Goal: Information Seeking & Learning: Learn about a topic

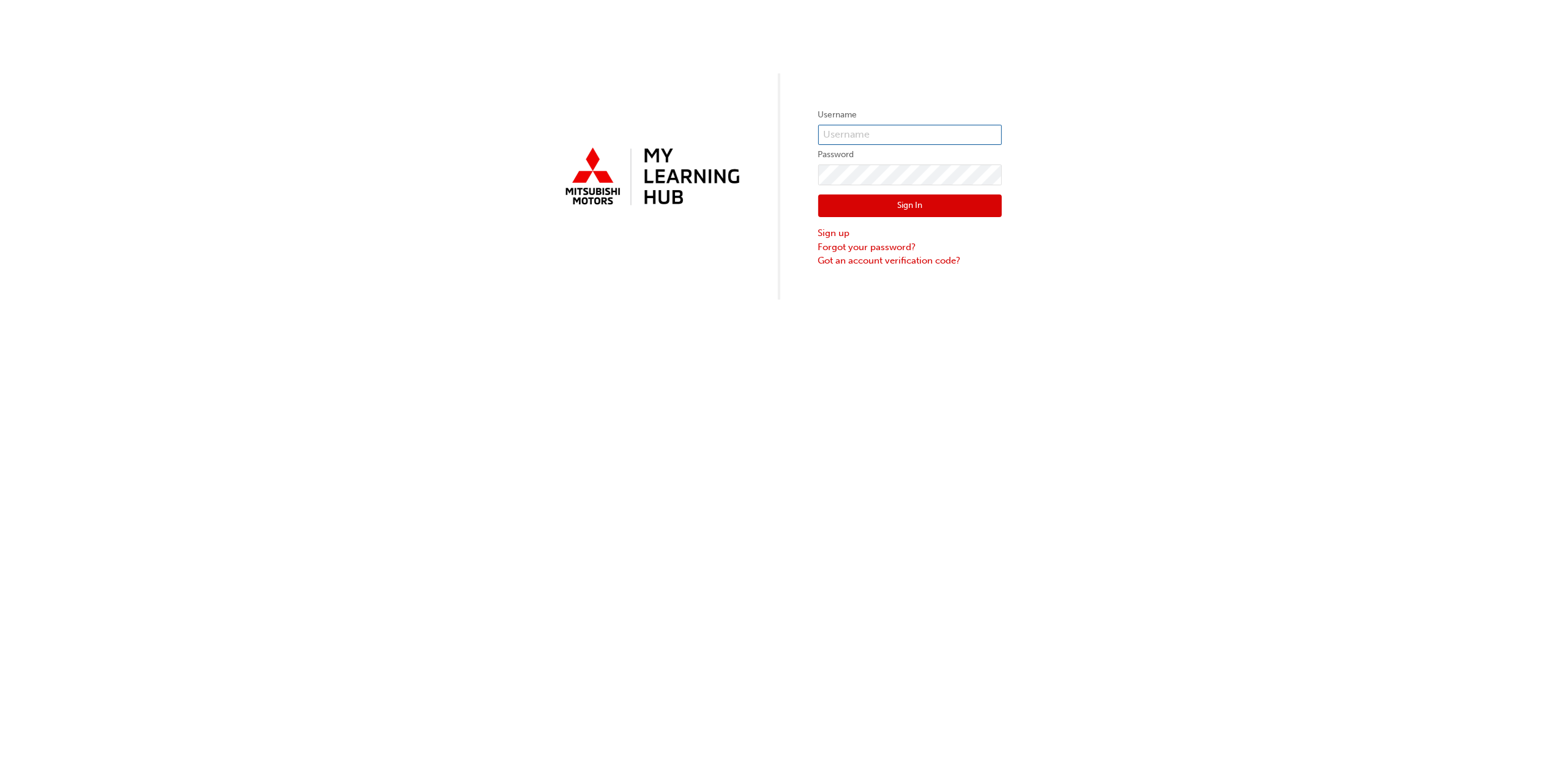
type input "[EMAIL_ADDRESS][DOMAIN_NAME]"
click at [904, 208] on button "Sign In" at bounding box center [910, 206] width 184 height 24
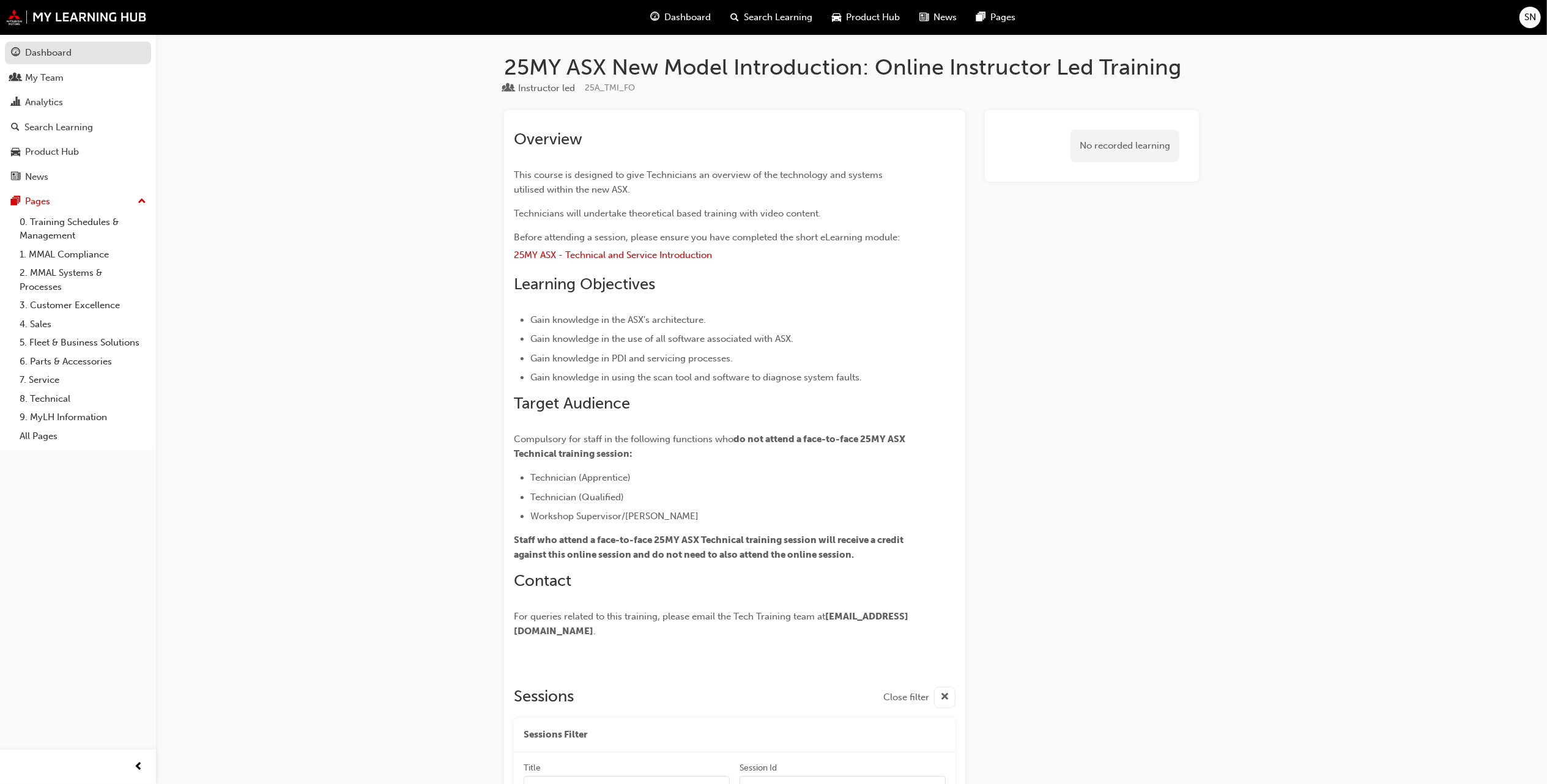
click at [39, 50] on div "Dashboard" at bounding box center [48, 53] width 46 height 14
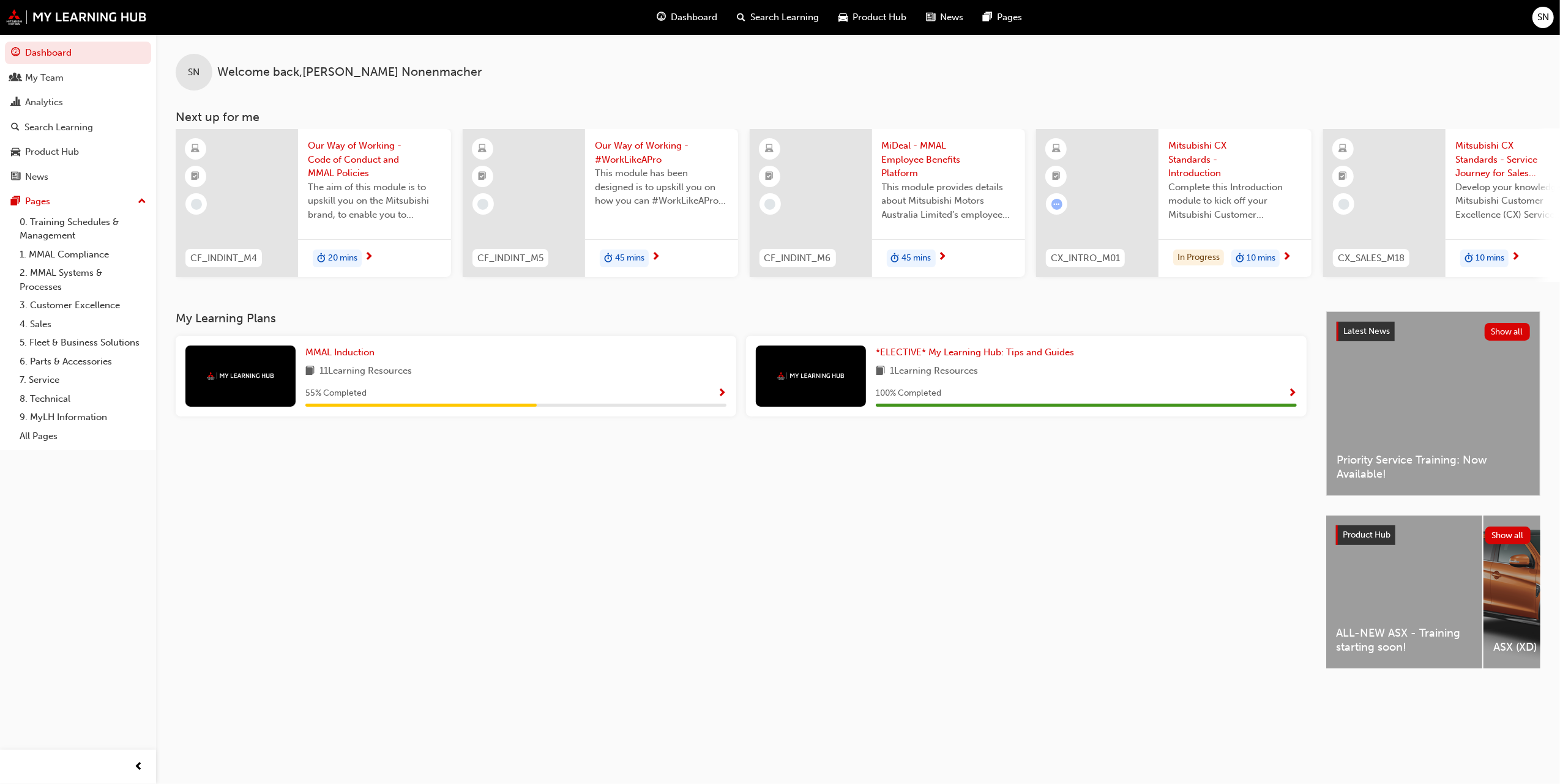
click at [760, 15] on span "Search Learning" at bounding box center [784, 17] width 68 height 14
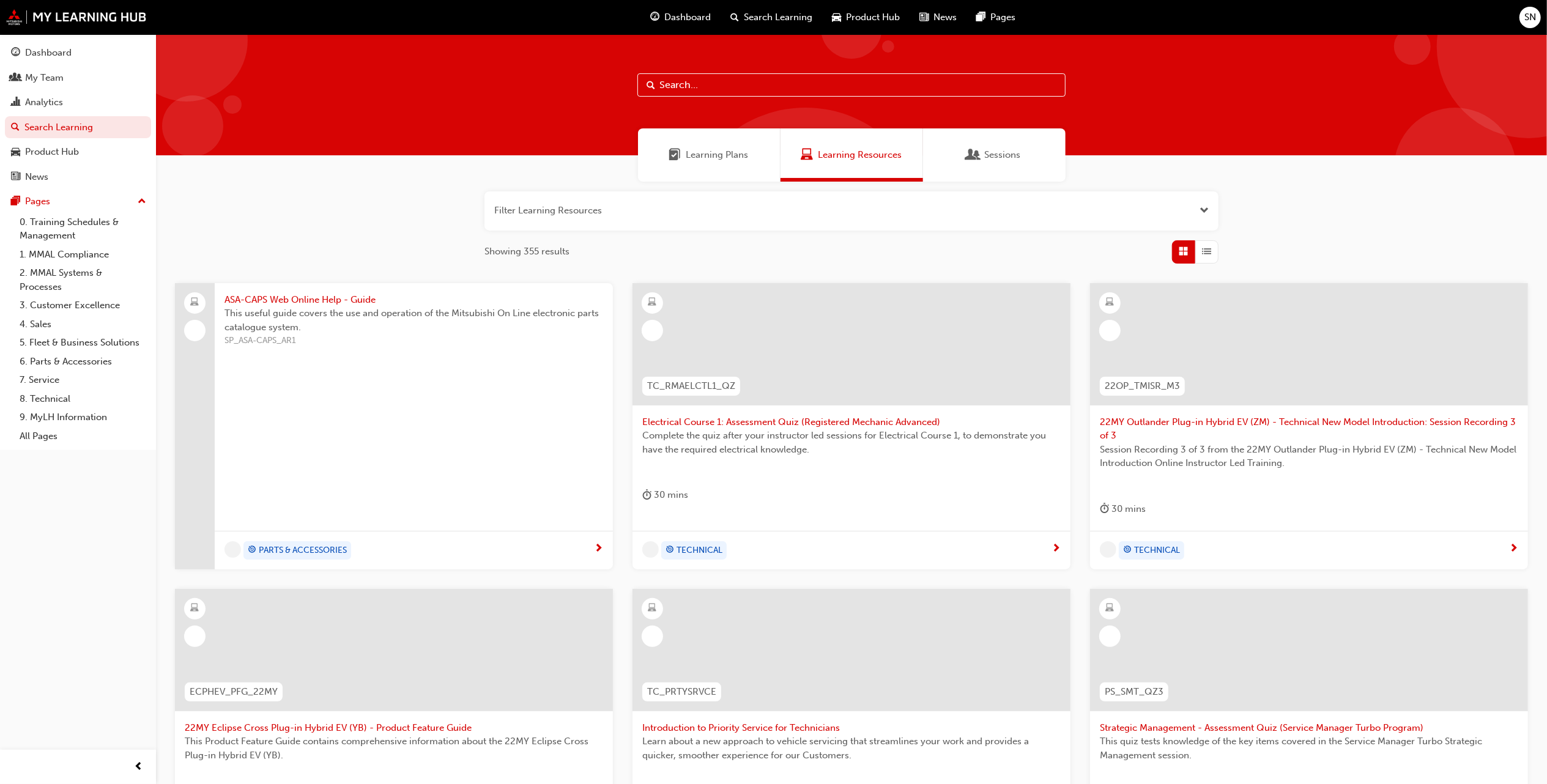
click at [725, 77] on input "text" at bounding box center [852, 85] width 428 height 24
type input "asx"
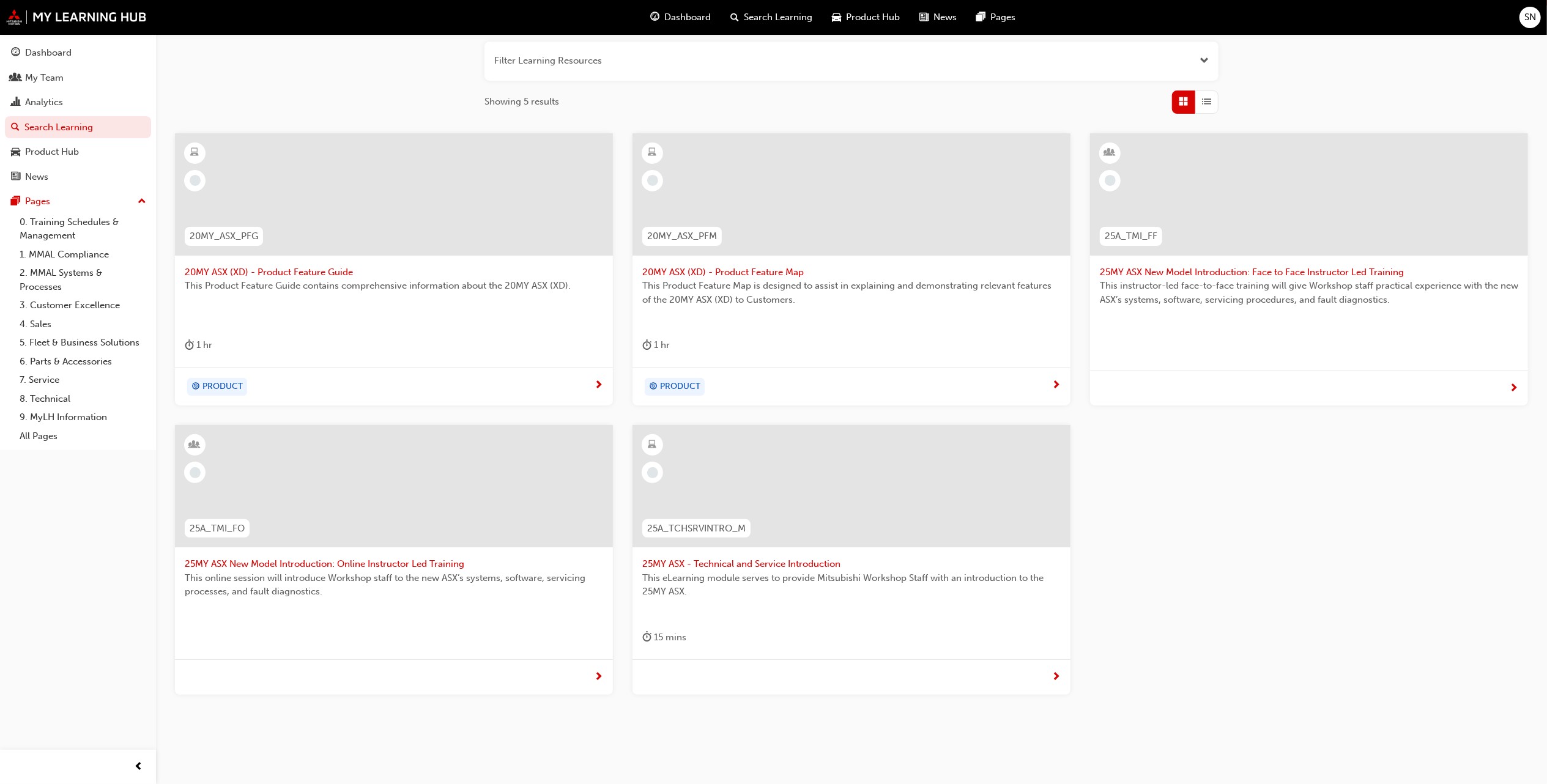
scroll to position [163, 0]
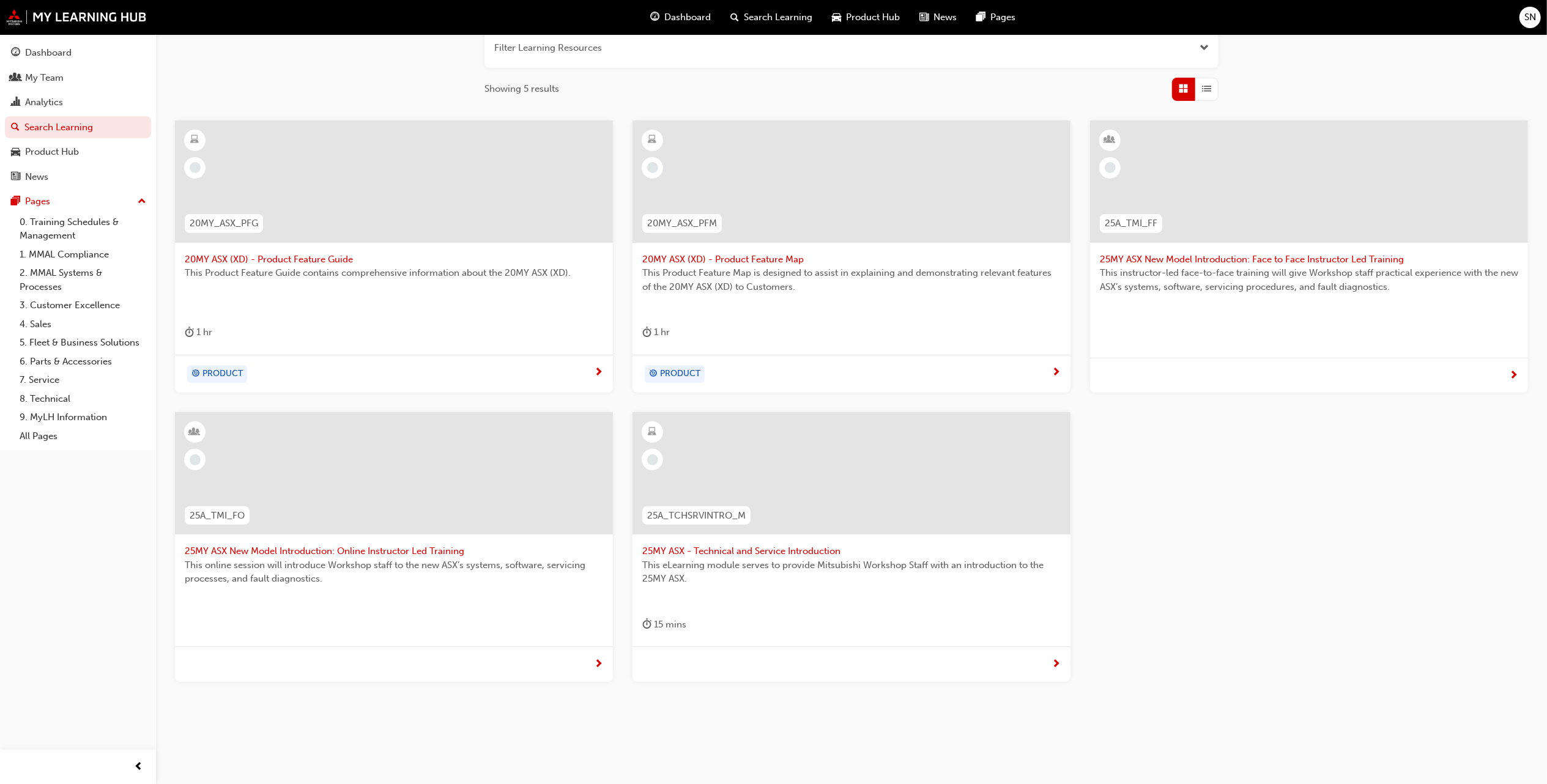
click at [820, 548] on span "25MY ASX - Technical and Service Introduction" at bounding box center [852, 551] width 419 height 14
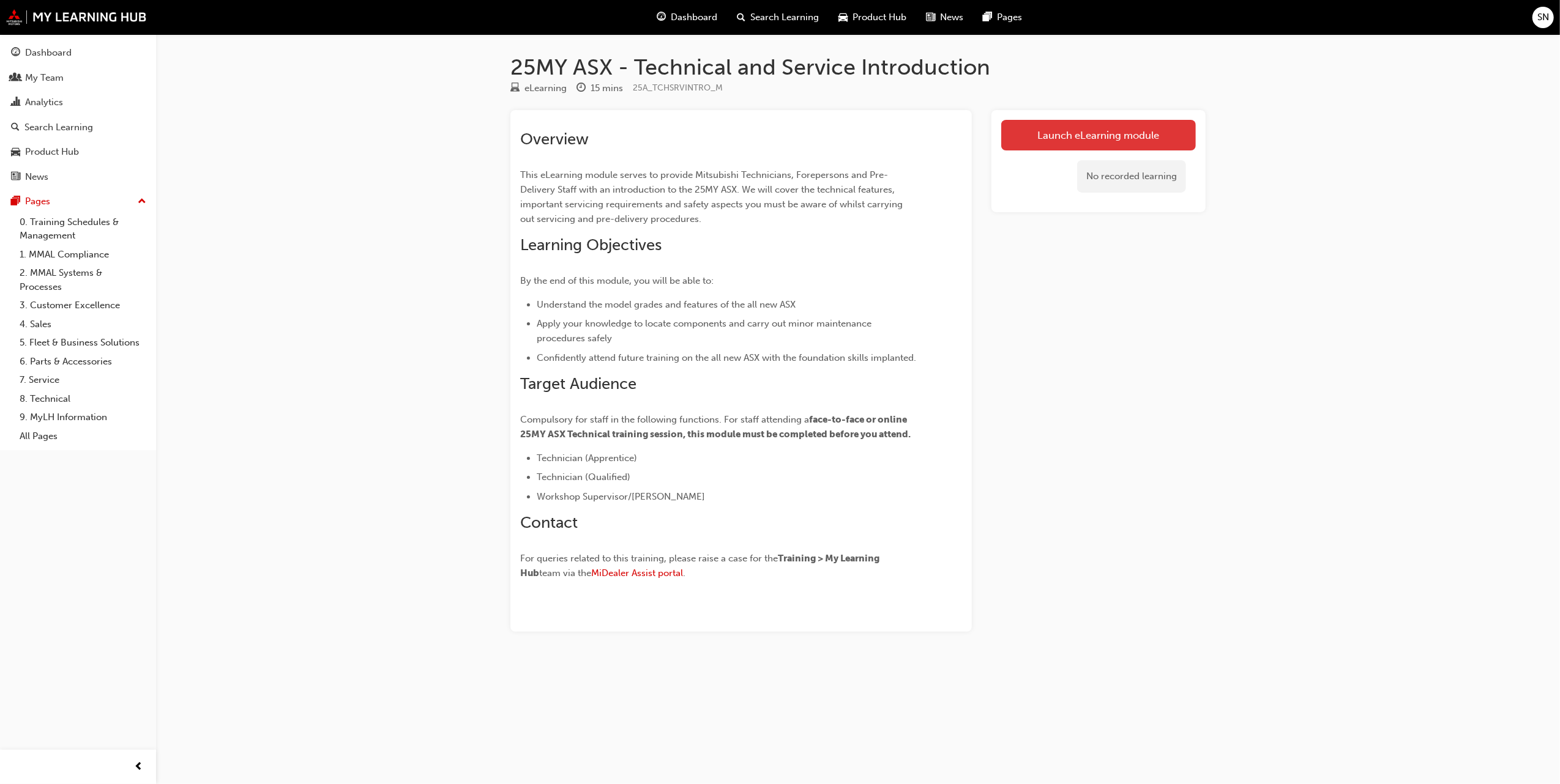
click at [1157, 126] on link "Launch eLearning module" at bounding box center [1099, 135] width 195 height 31
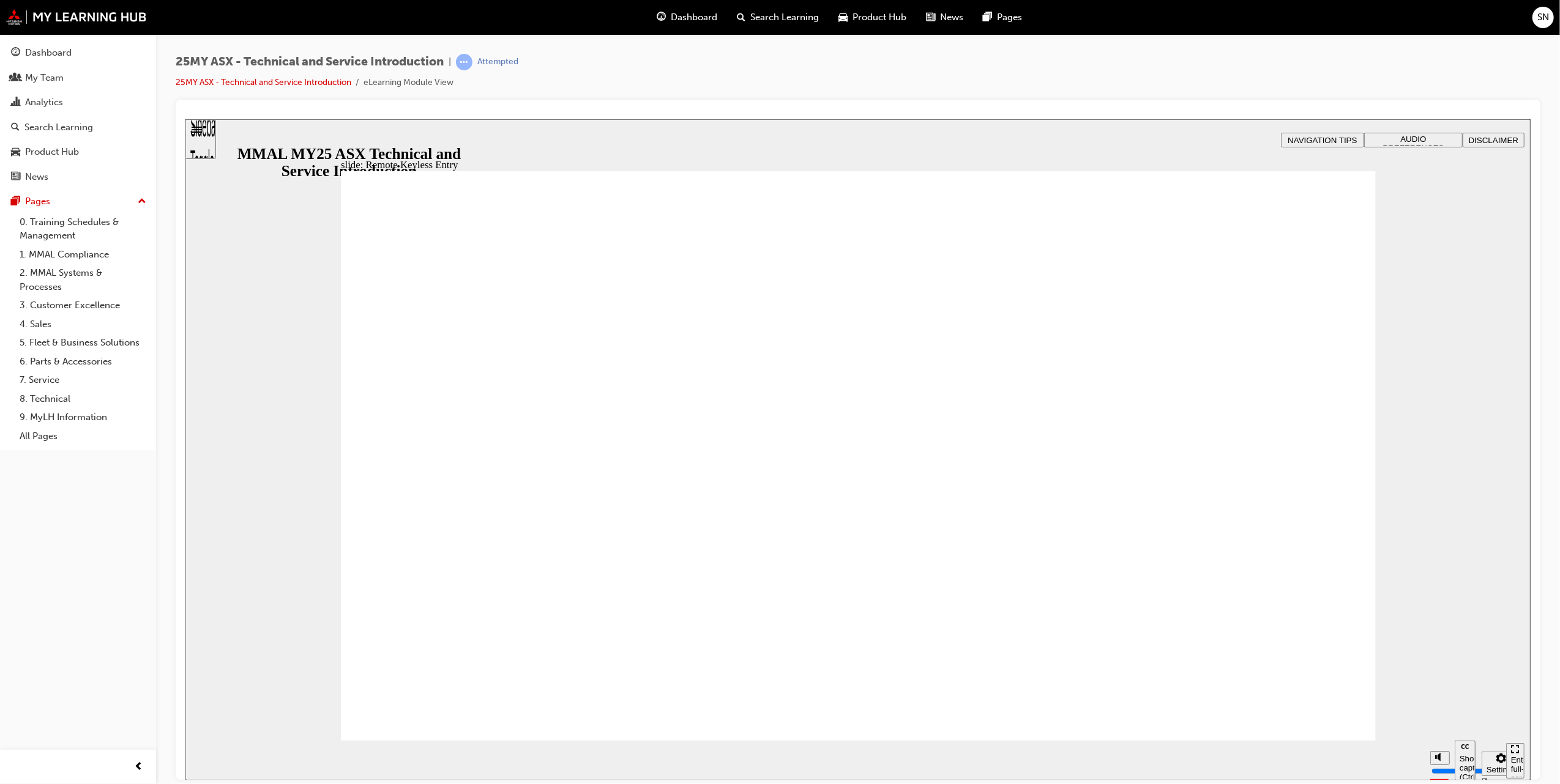
type input "21"
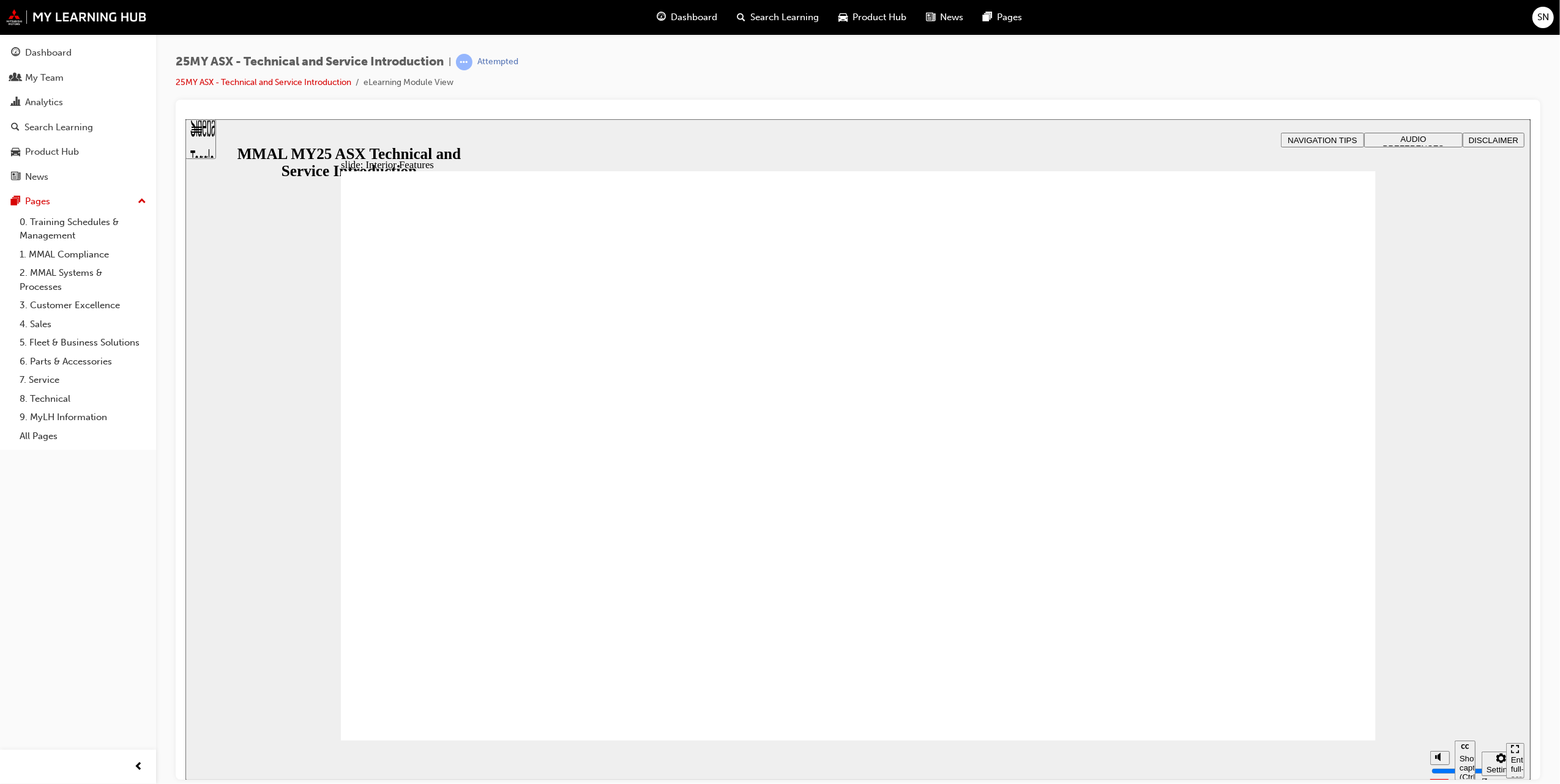
type input "17"
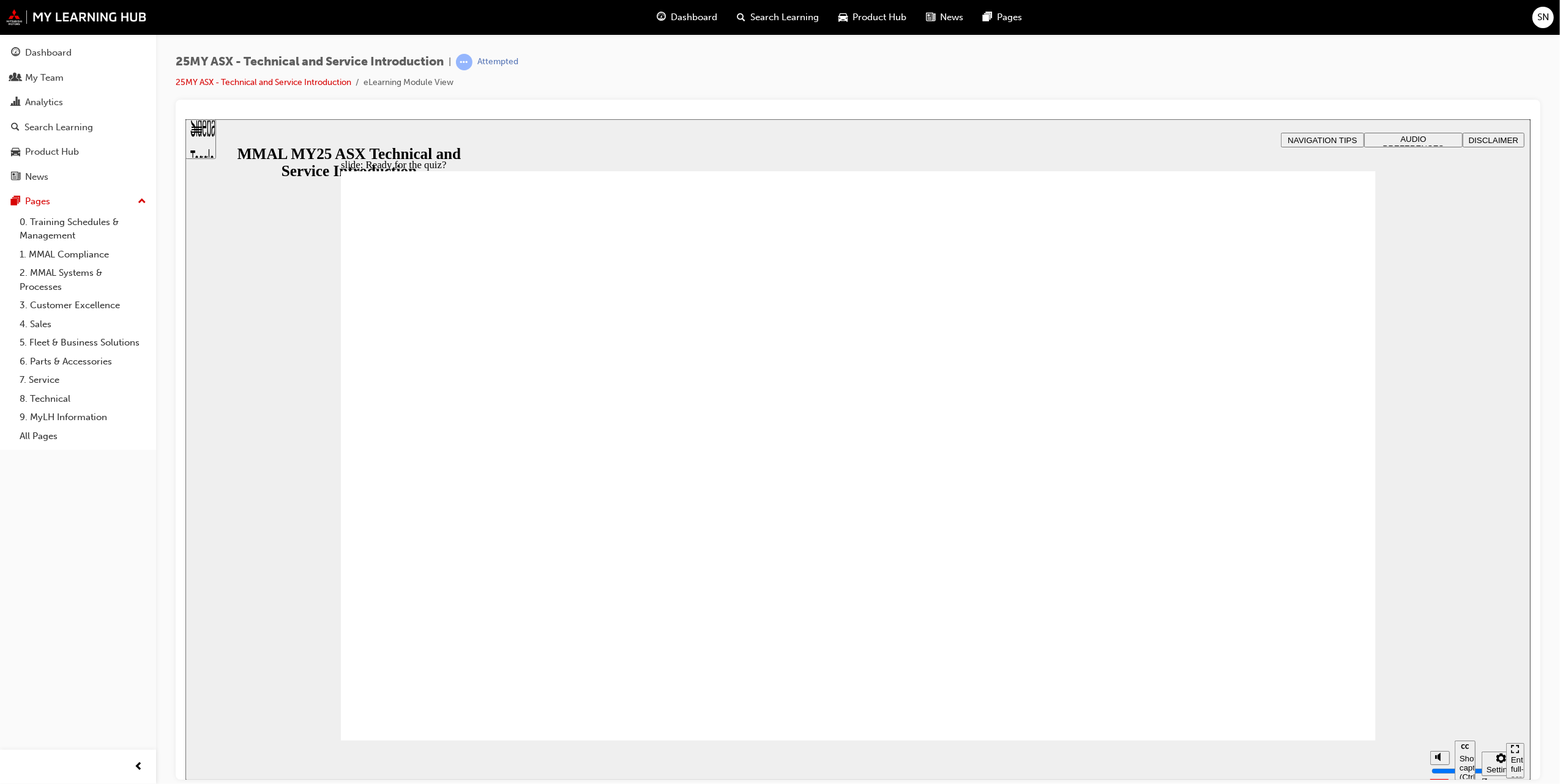
radio input "true"
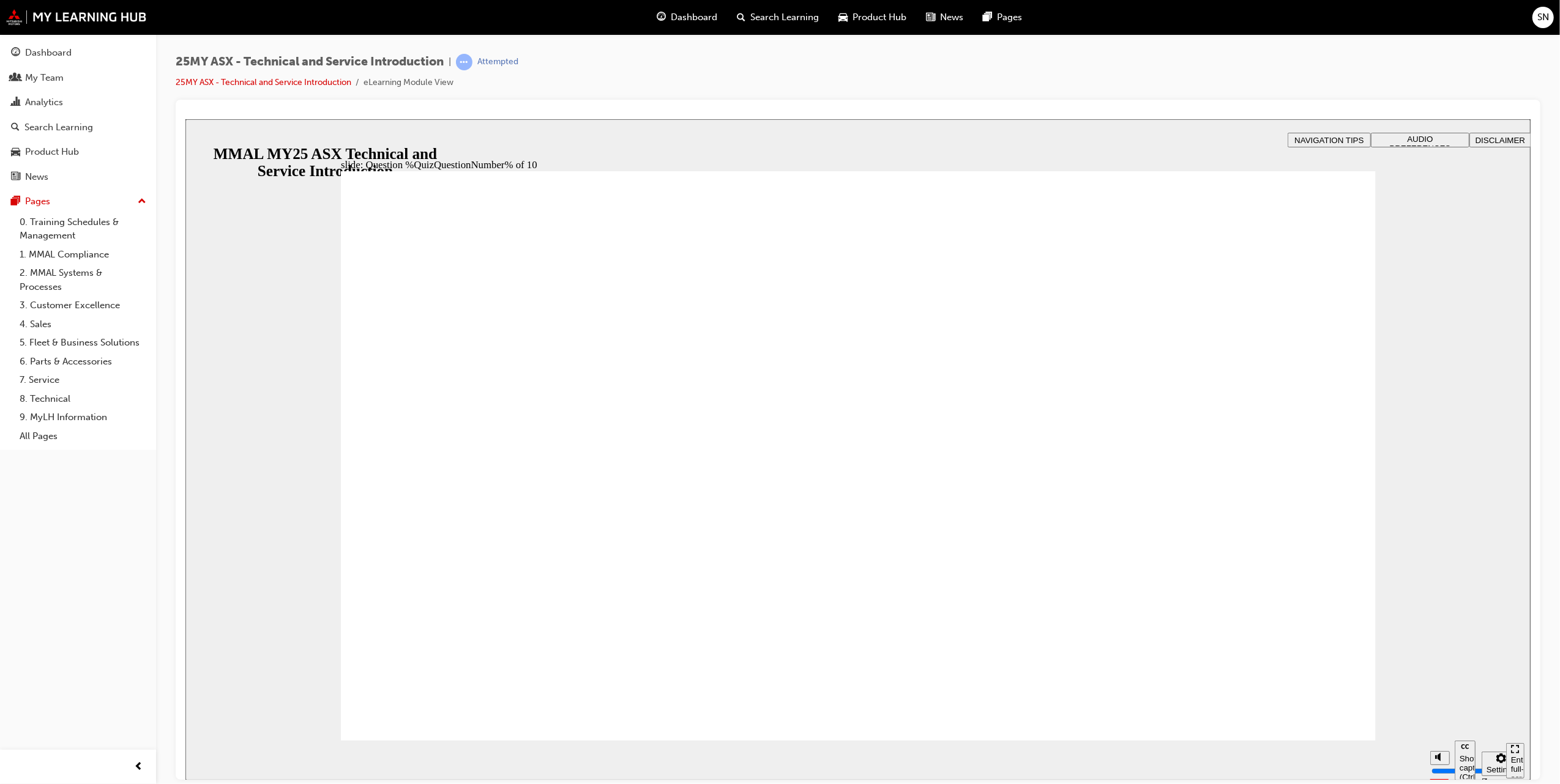
radio input "true"
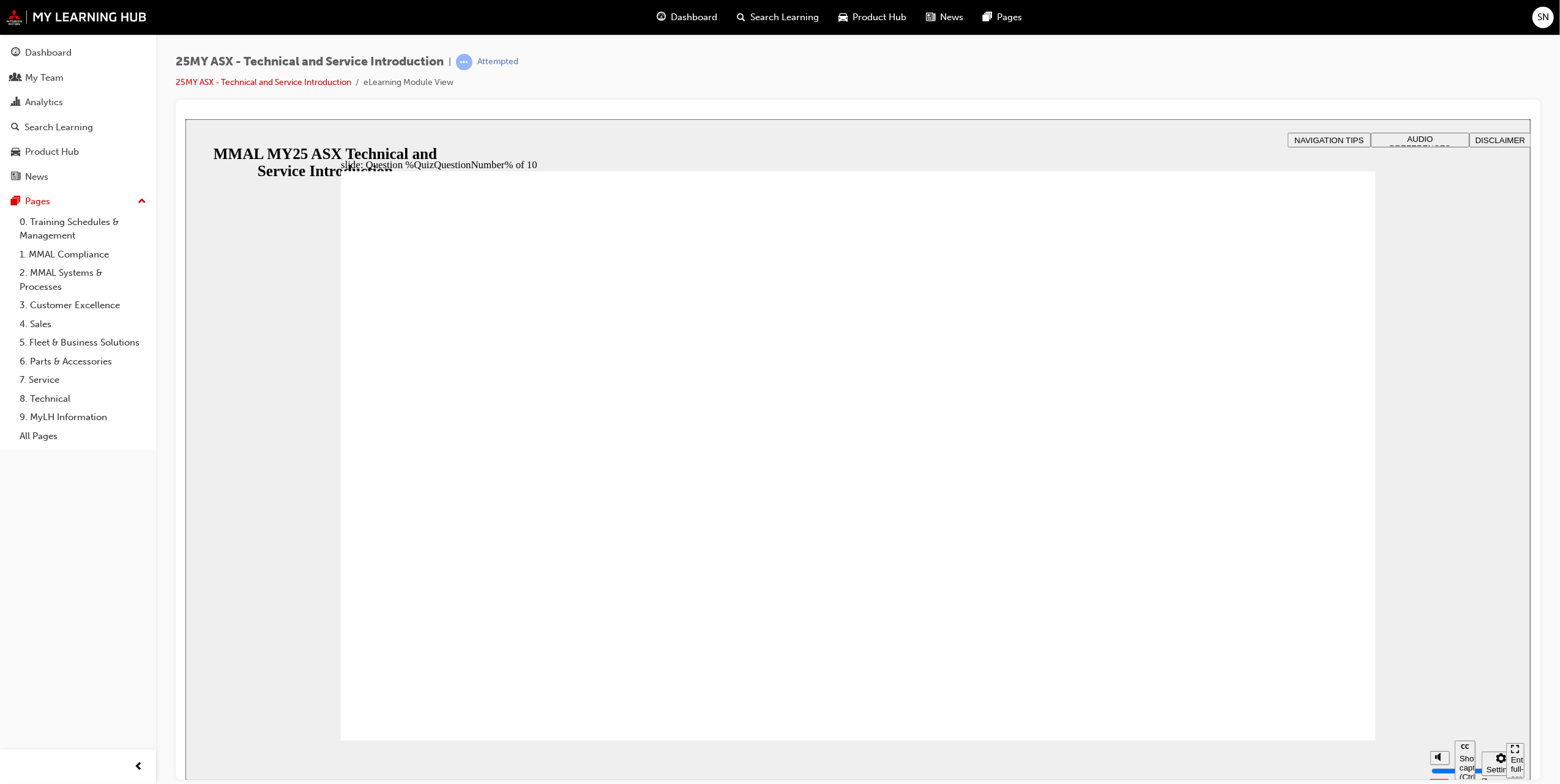
radio input "true"
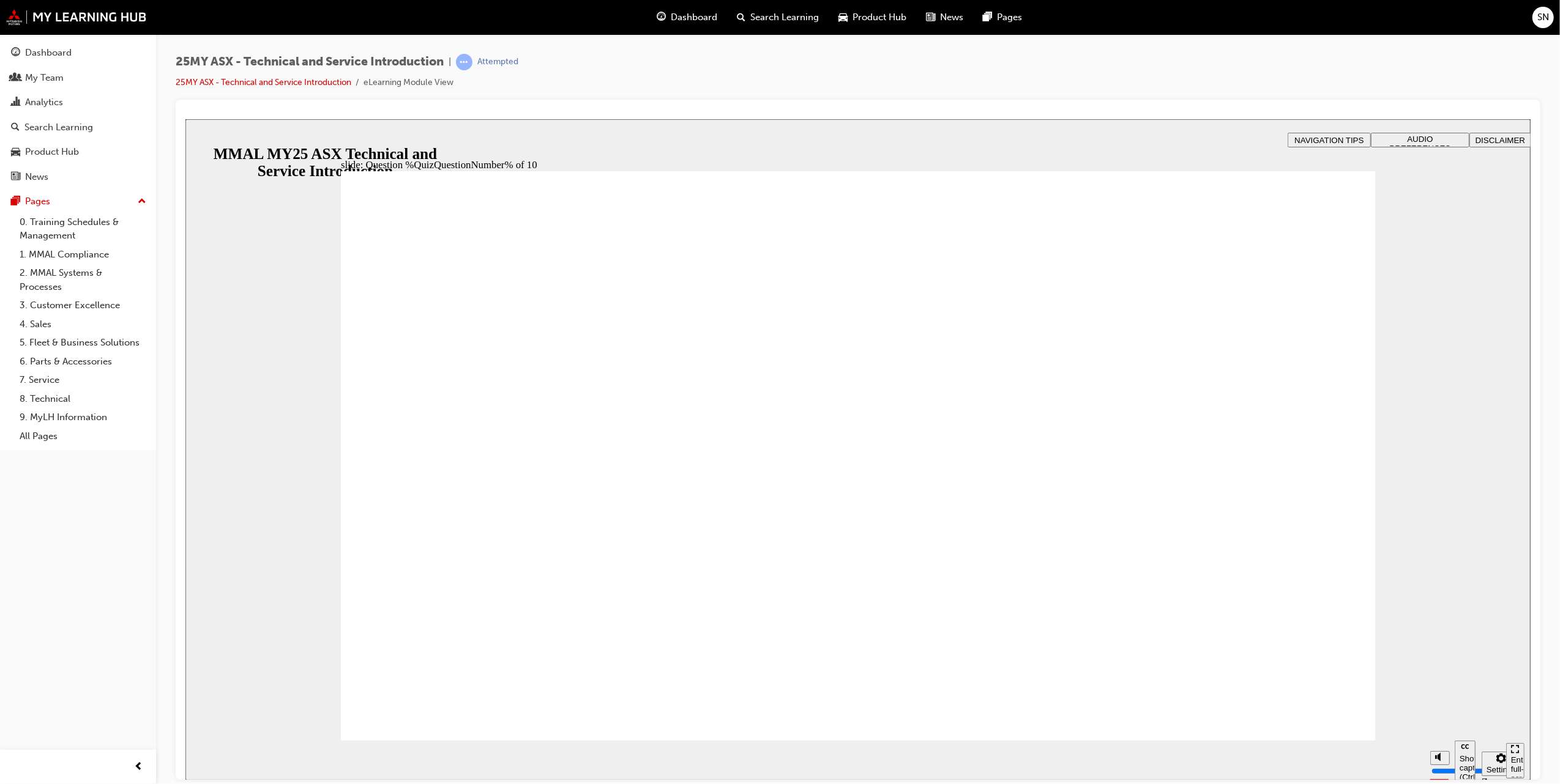
radio input "true"
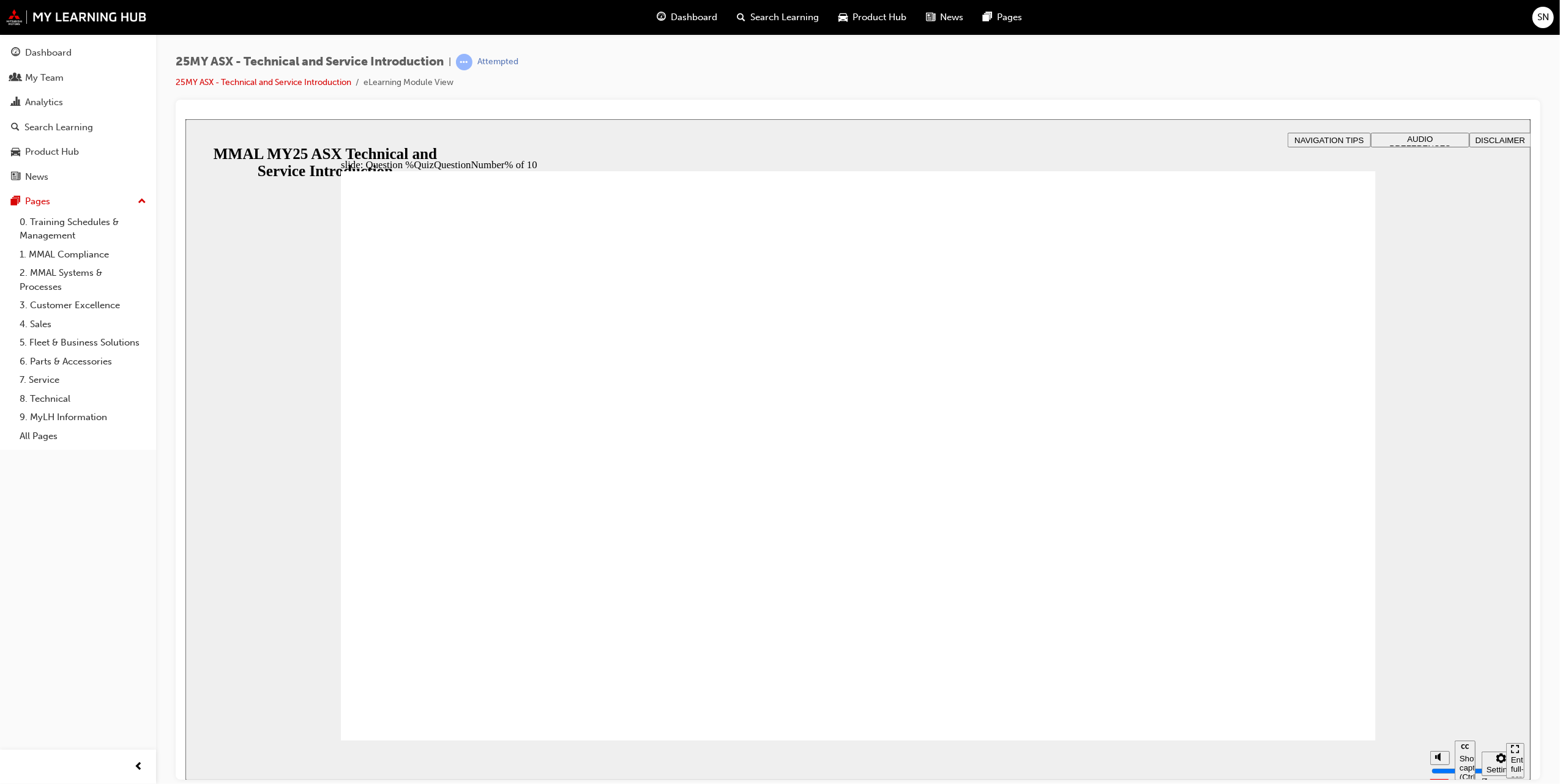
radio input "true"
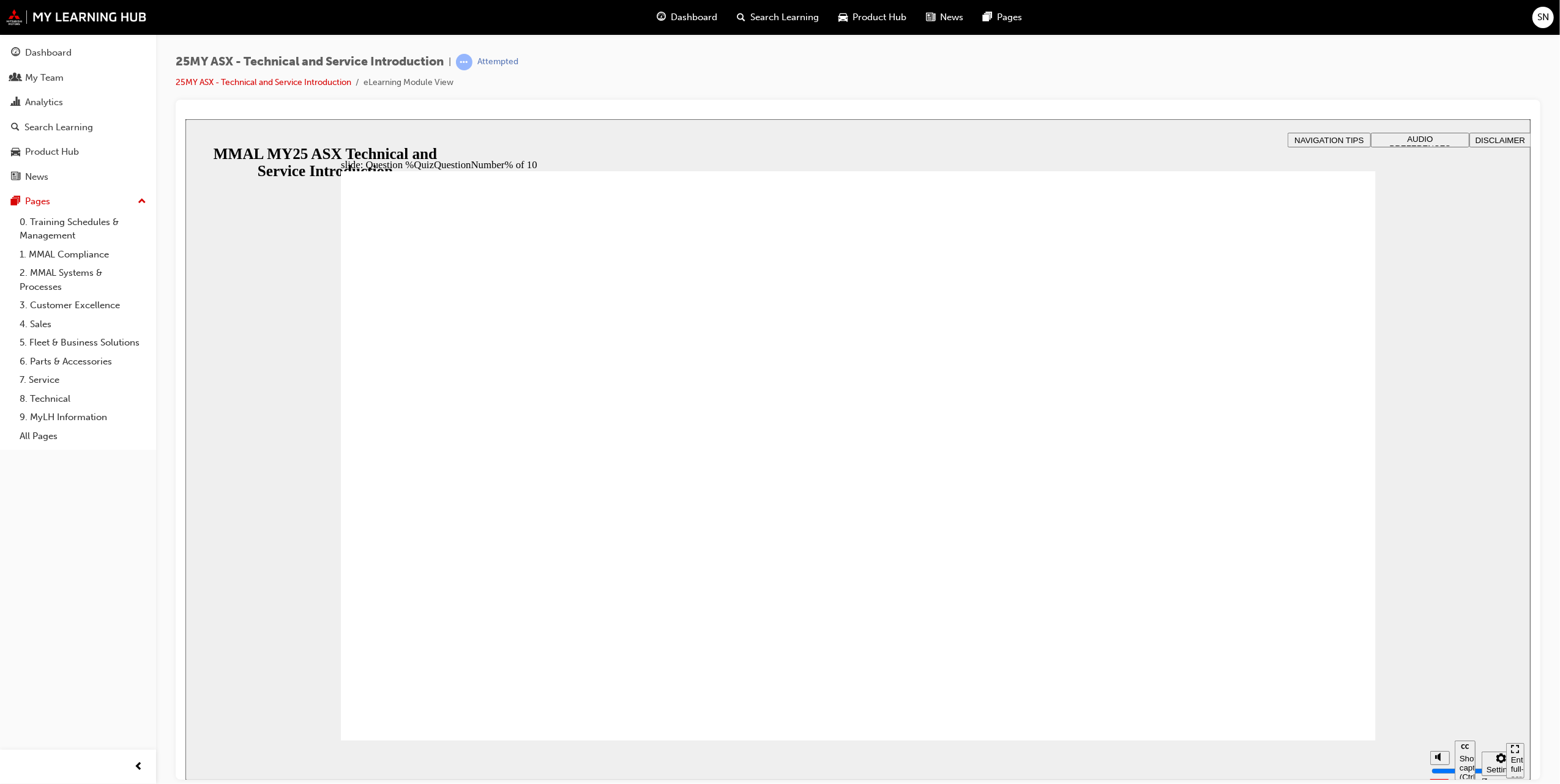
radio input "true"
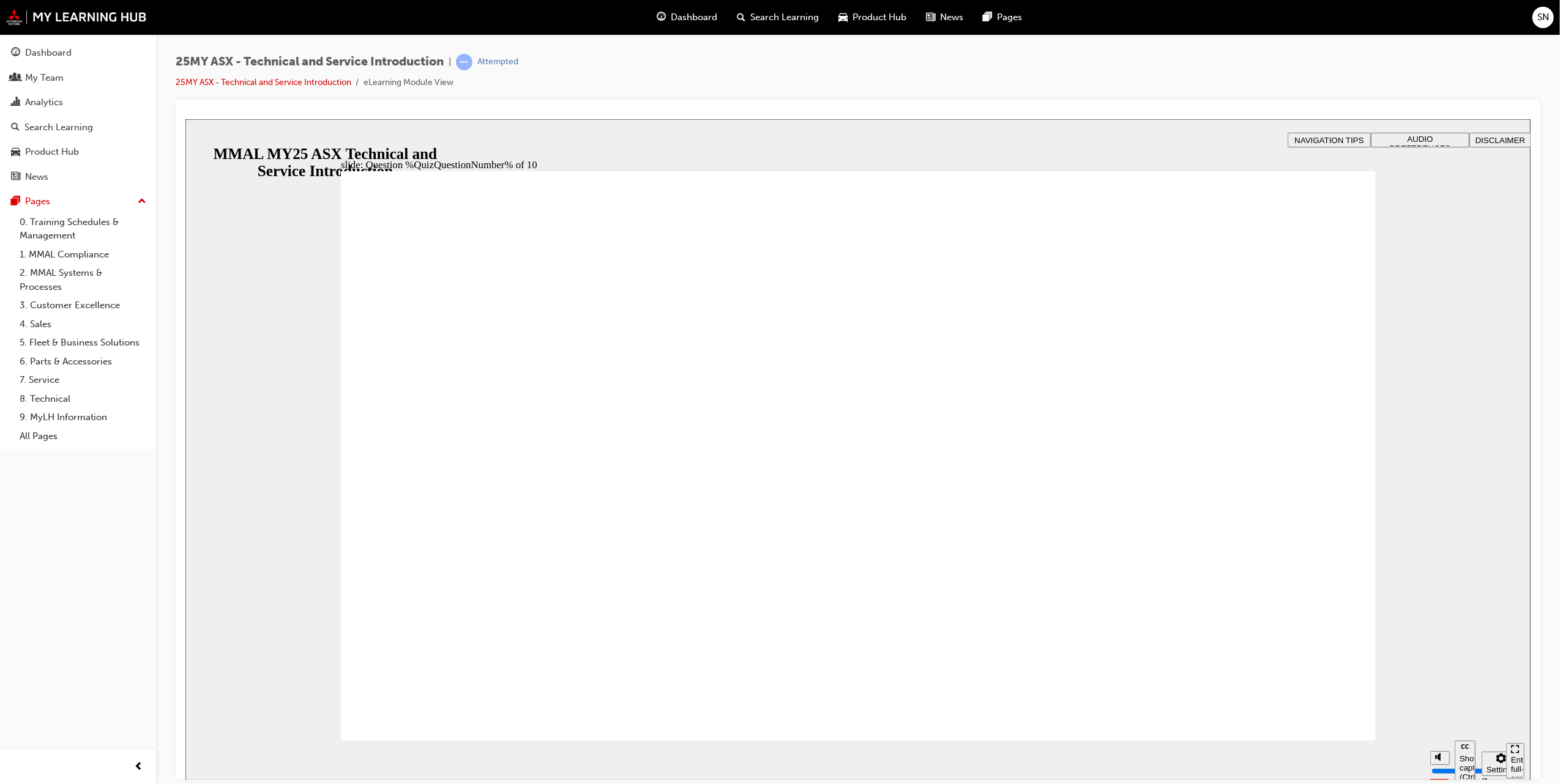
radio input "true"
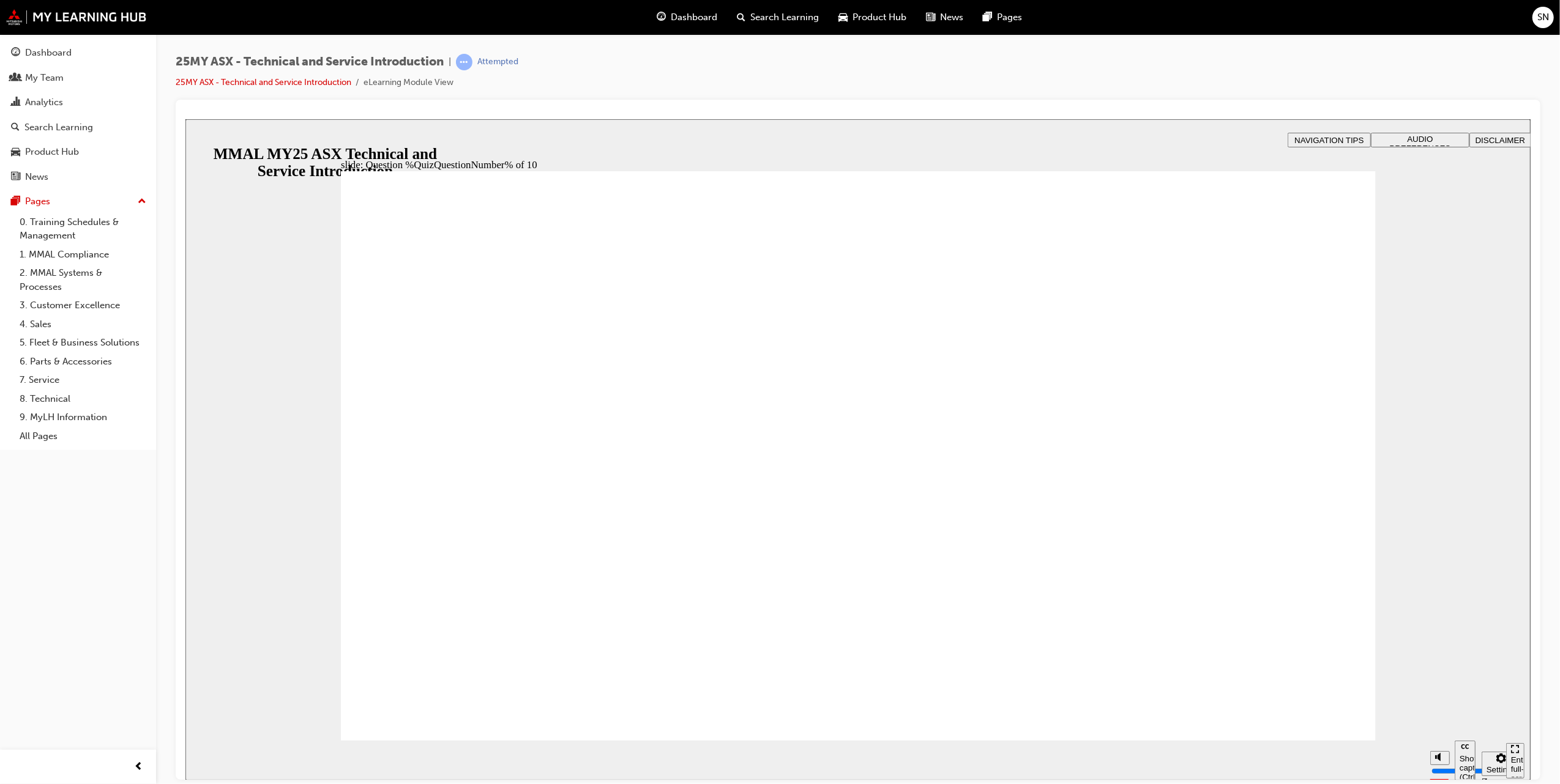
click at [60, 55] on div "Dashboard" at bounding box center [48, 53] width 46 height 14
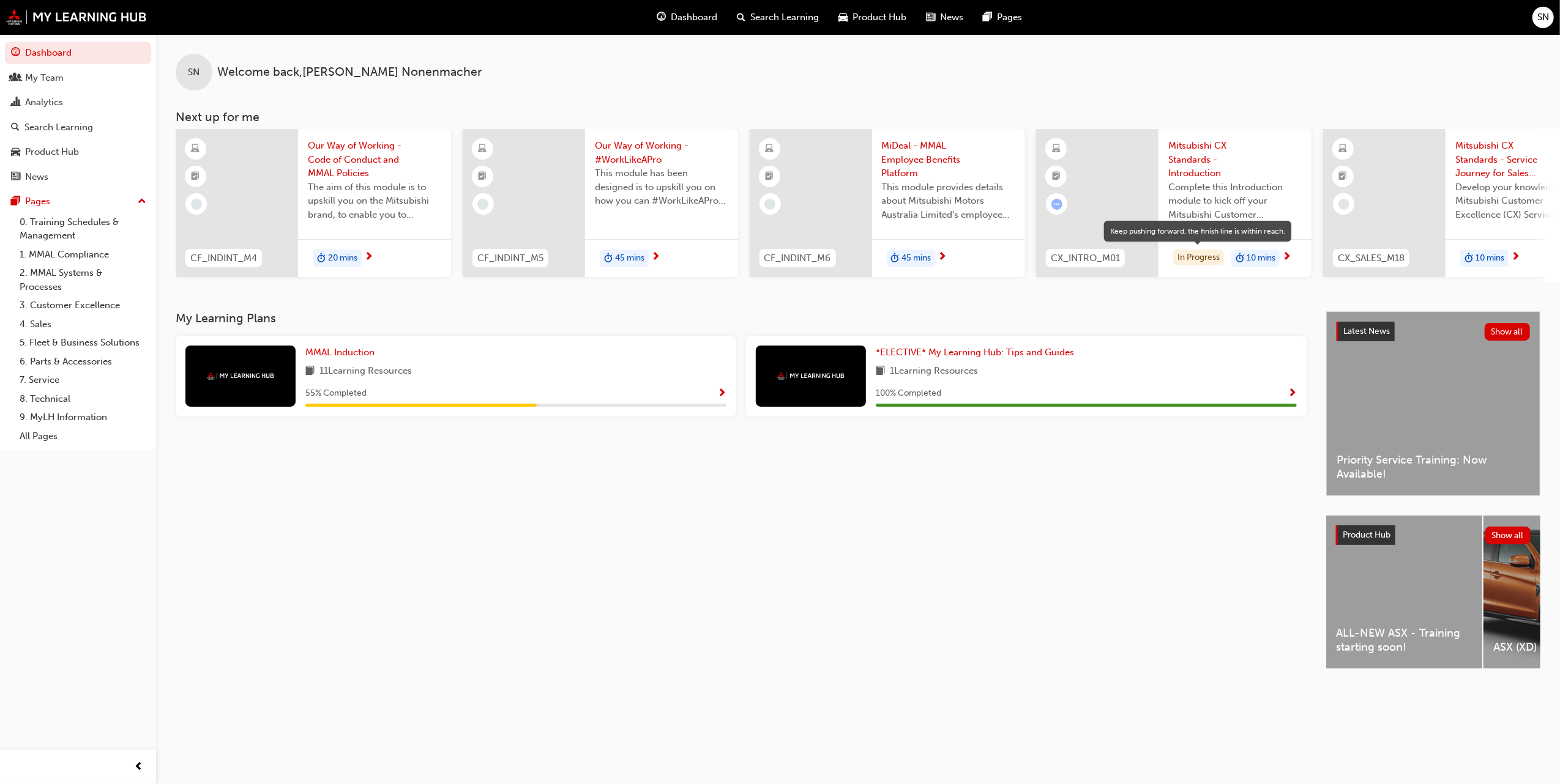
click at [1201, 255] on div "In Progress" at bounding box center [1198, 257] width 51 height 16
click at [344, 355] on span "MMAL Induction" at bounding box center [340, 352] width 69 height 11
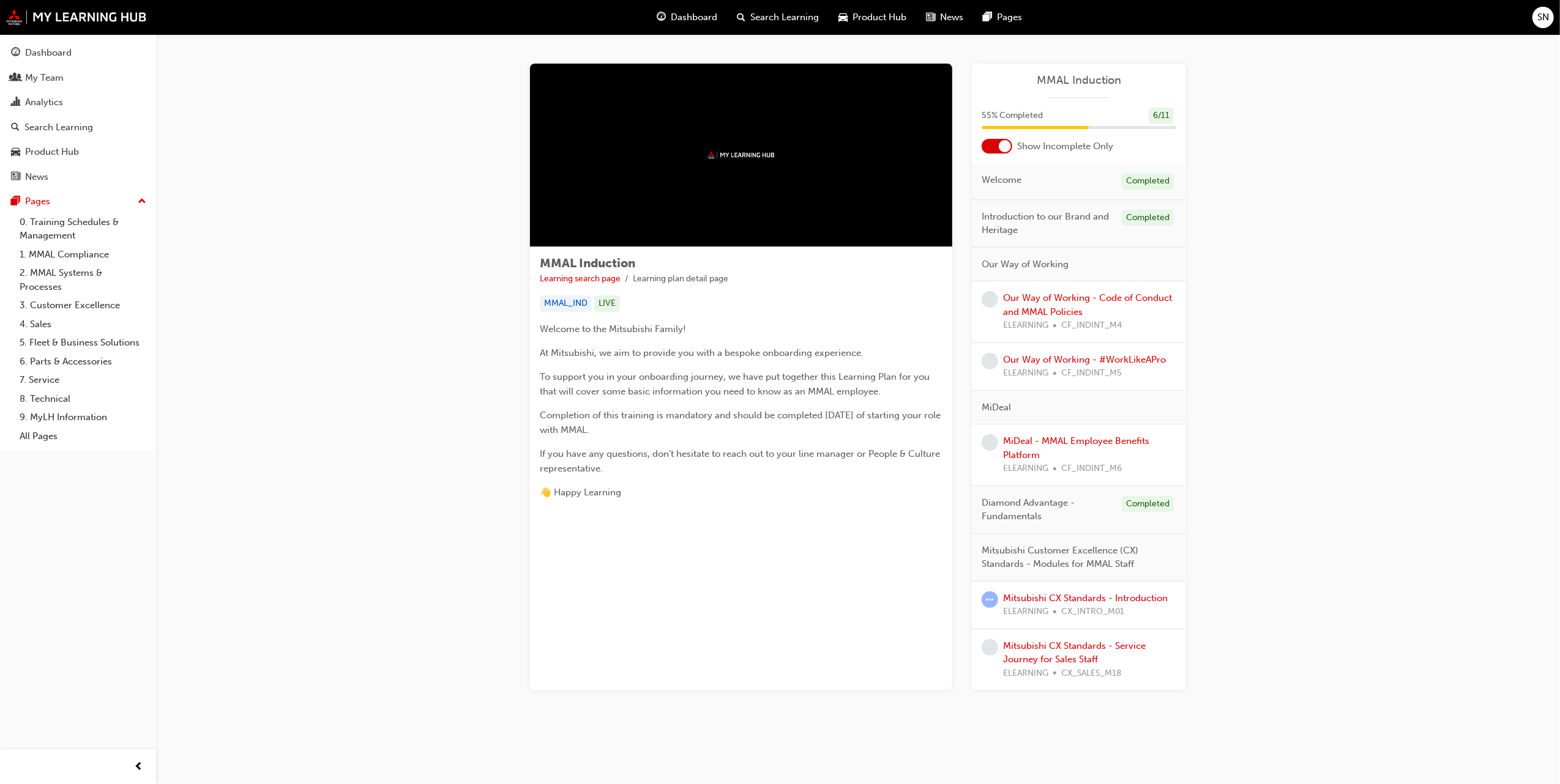
click at [1022, 305] on div "Our Way of Working - Code of Conduct and MMAL Policies ELEARNING CF_INDINT_M4" at bounding box center [1089, 311] width 173 height 42
click at [1014, 310] on link "Our Way of Working - Code of Conduct and MMAL Policies" at bounding box center [1087, 305] width 169 height 25
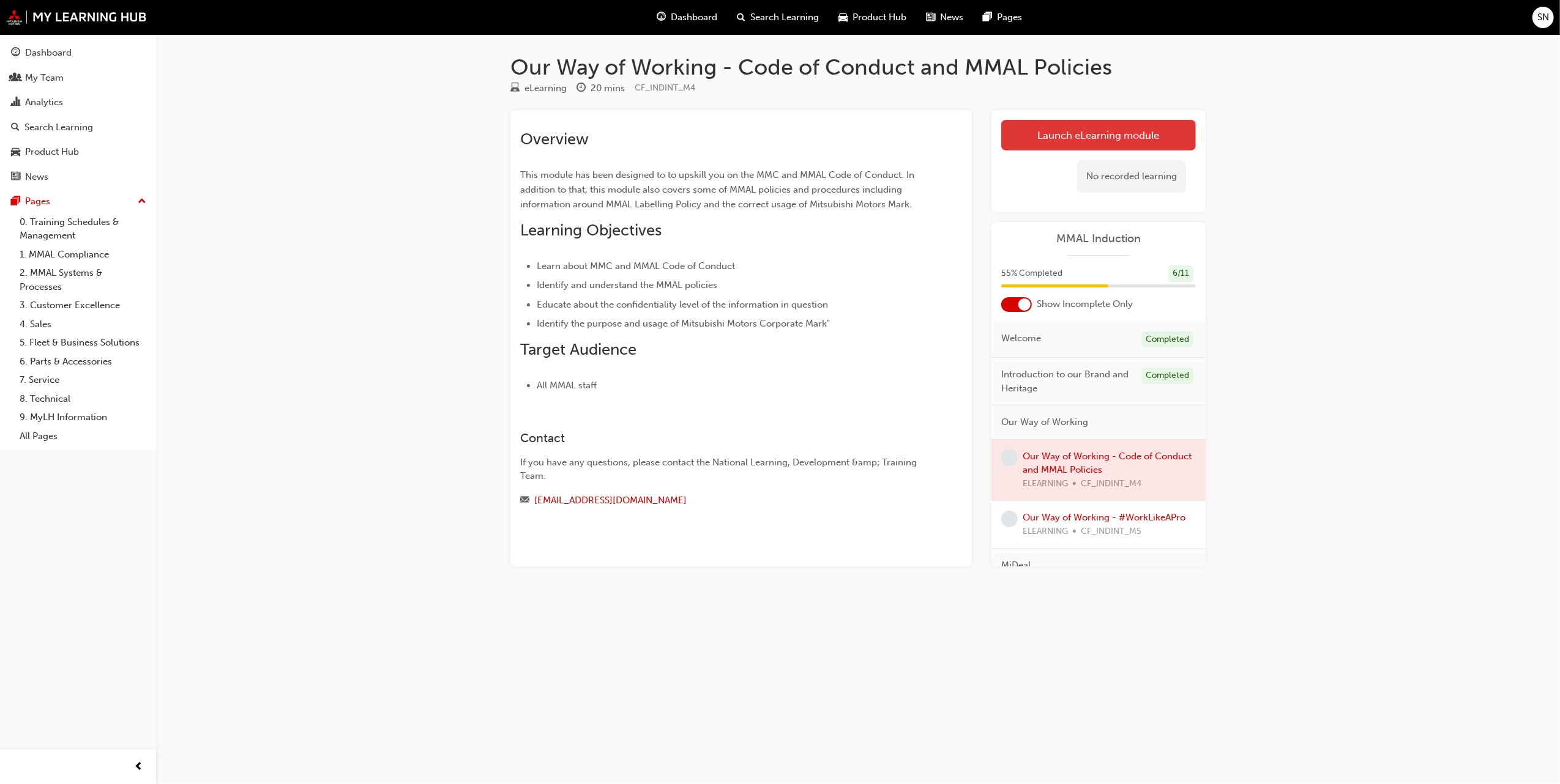
click at [1075, 138] on link "Launch eLearning module" at bounding box center [1099, 135] width 195 height 31
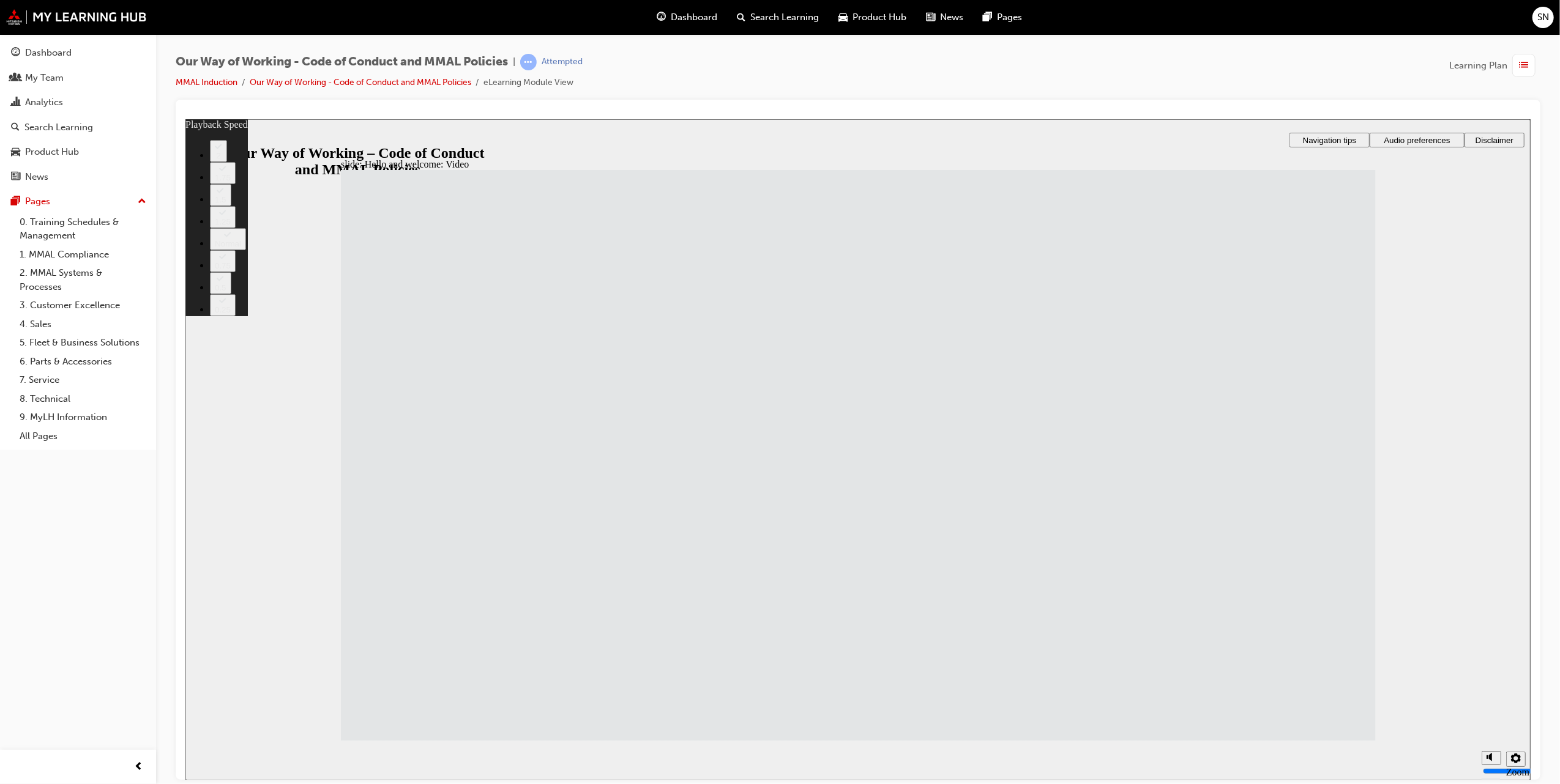
type input "50"
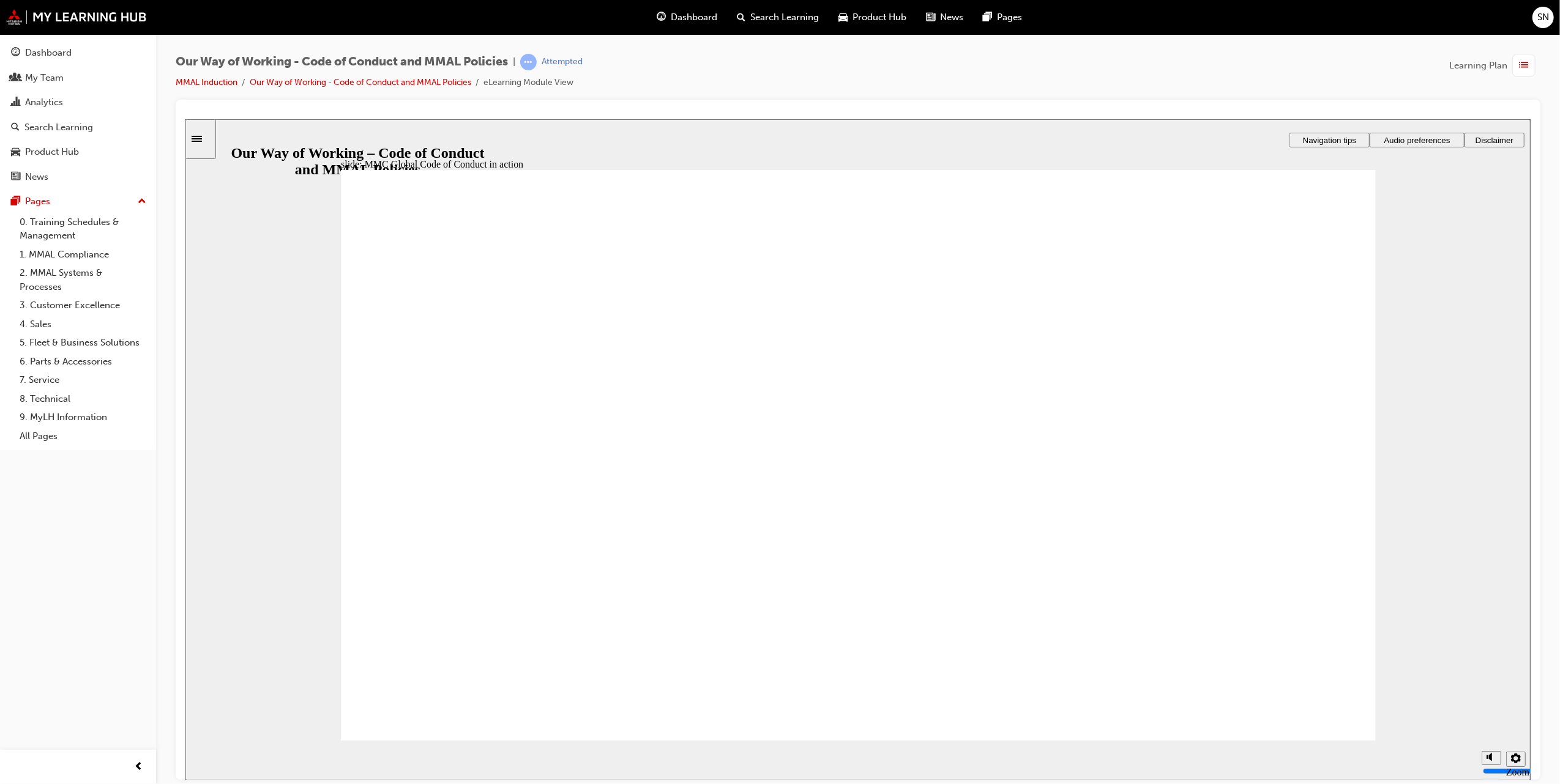
drag, startPoint x: 1298, startPoint y: 568, endPoint x: 856, endPoint y: 438, distance: 460.7
drag, startPoint x: 1196, startPoint y: 350, endPoint x: 856, endPoint y: 516, distance: 378.4
drag, startPoint x: 1195, startPoint y: 379, endPoint x: 853, endPoint y: 554, distance: 384.2
drag, startPoint x: 1155, startPoint y: 413, endPoint x: 820, endPoint y: 562, distance: 366.6
drag, startPoint x: 1099, startPoint y: 379, endPoint x: 854, endPoint y: 572, distance: 311.9
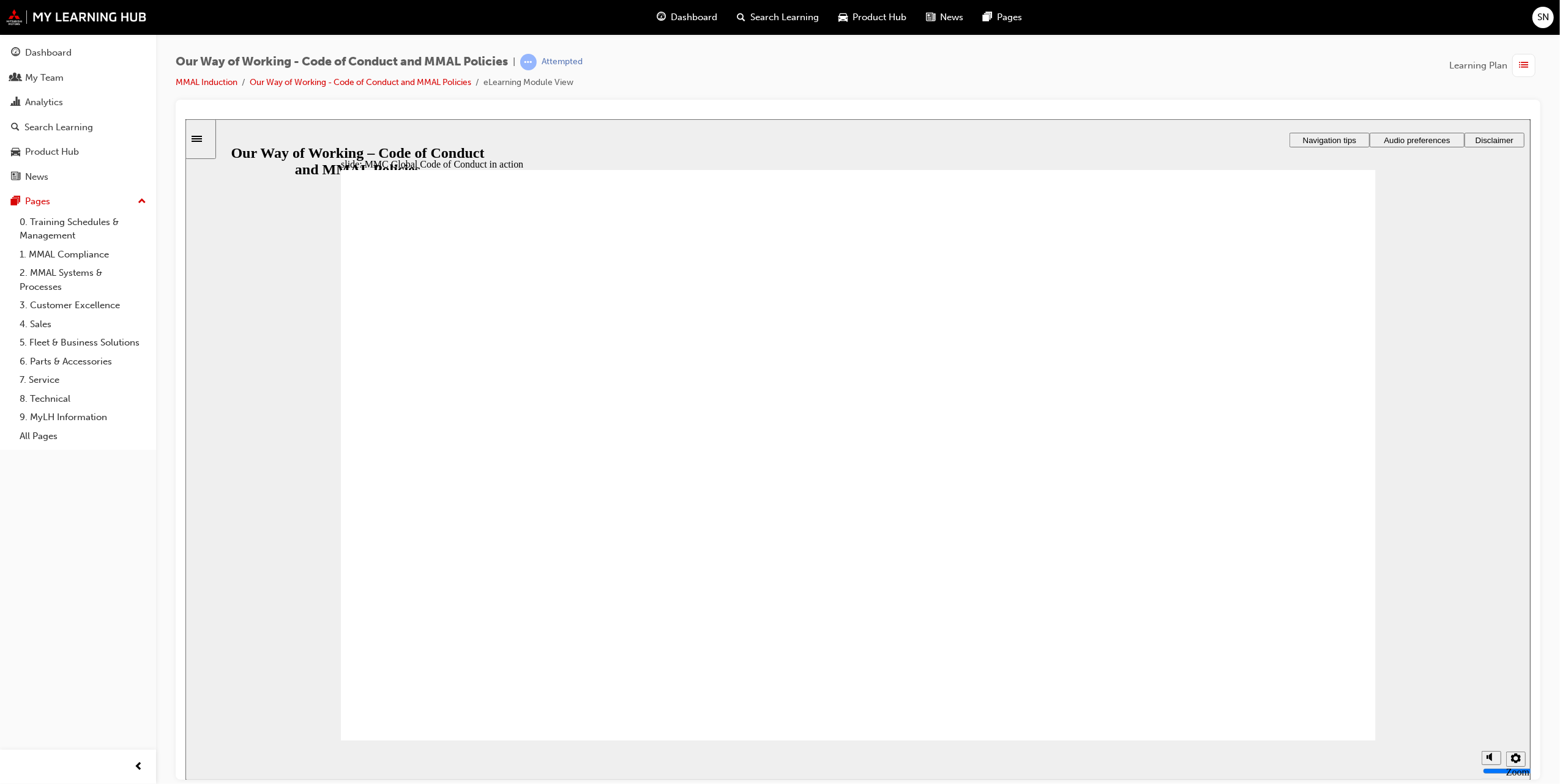
drag, startPoint x: 1300, startPoint y: 492, endPoint x: 853, endPoint y: 561, distance: 452.3
drag, startPoint x: 1180, startPoint y: 474, endPoint x: 842, endPoint y: 558, distance: 348.3
drag, startPoint x: 1086, startPoint y: 481, endPoint x: 844, endPoint y: 557, distance: 253.7
drag, startPoint x: 1093, startPoint y: 571, endPoint x: 847, endPoint y: 660, distance: 261.6
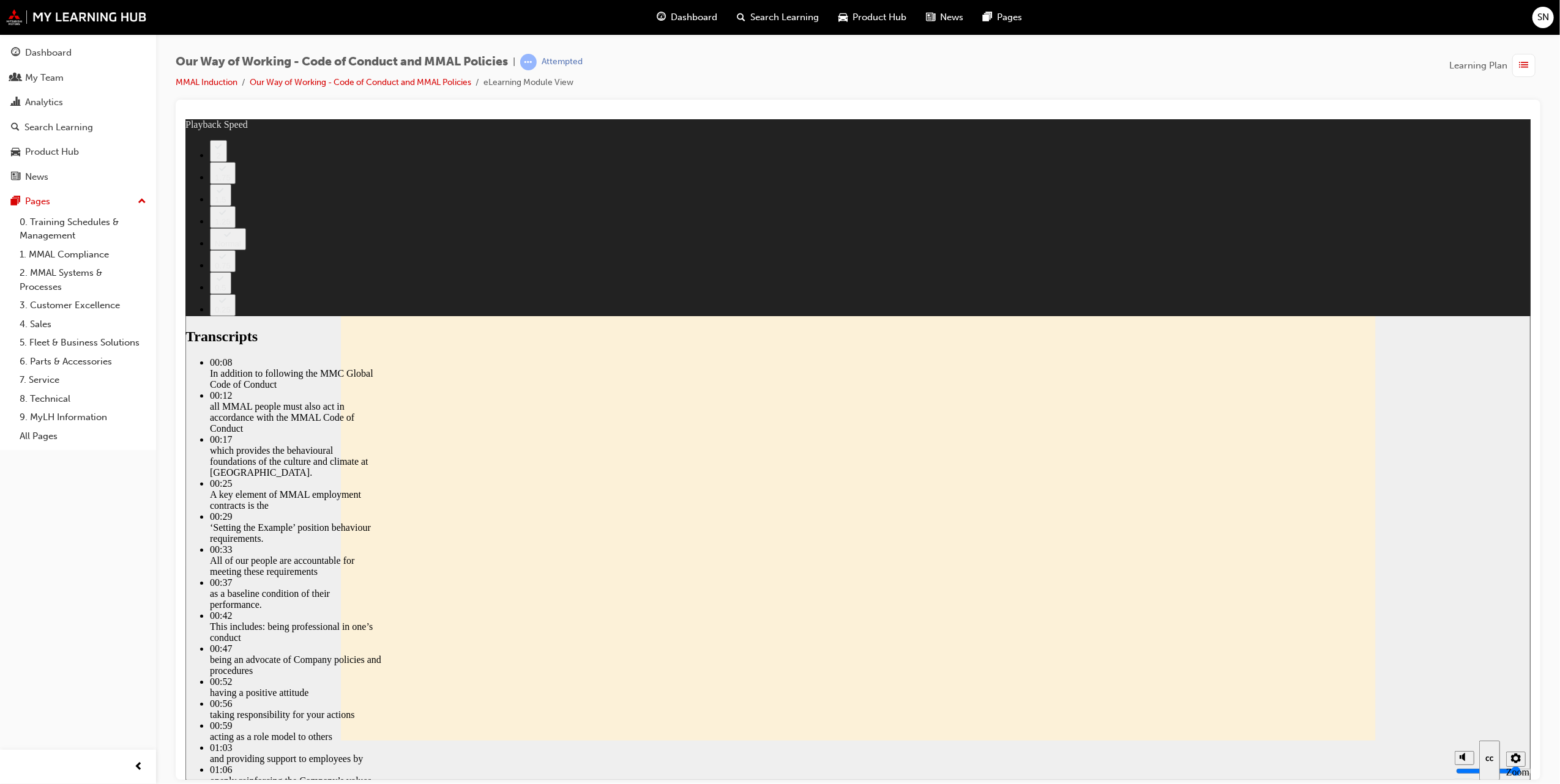
type input "77"
